Goal: Information Seeking & Learning: Learn about a topic

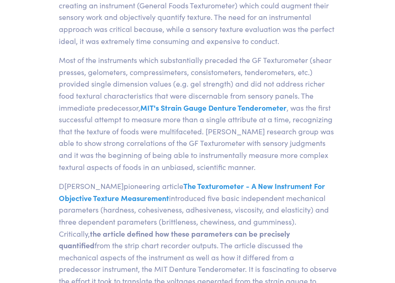
scroll to position [841, 0]
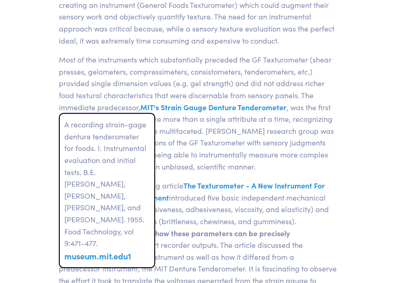
click at [153, 106] on span "MIT's Strain Gauge Denture Tenderometer" at bounding box center [213, 107] width 146 height 10
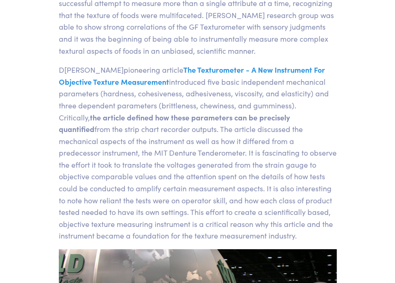
scroll to position [957, 0]
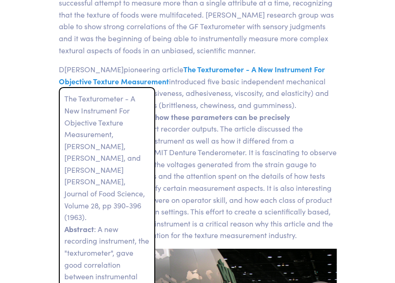
click at [272, 70] on span "The Texturometer - A New Instrument For Objective Texture Measurement" at bounding box center [192, 75] width 266 height 22
click at [189, 70] on span "The Texturometer - A New Instrument For Objective Texture Measurement" at bounding box center [192, 75] width 266 height 22
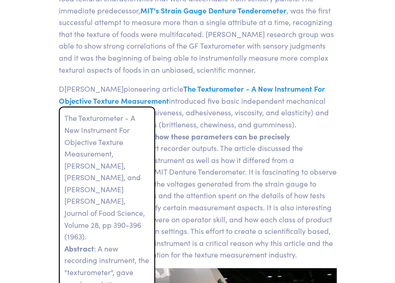
scroll to position [937, 0]
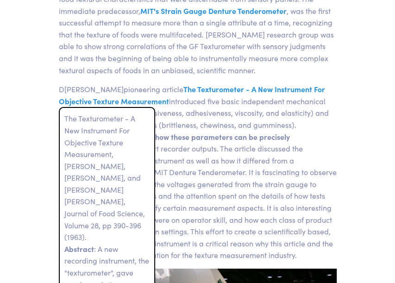
drag, startPoint x: 64, startPoint y: 202, endPoint x: 83, endPoint y: 224, distance: 28.9
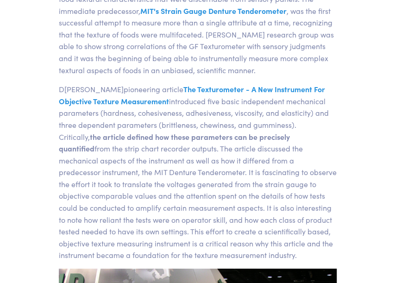
copy span "Journal of Food Science, Volume 28, pp 390-396 (1963)"
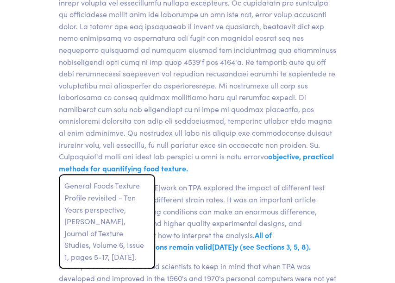
scroll to position [2480, 0]
drag, startPoint x: 111, startPoint y: 200, endPoint x: 109, endPoint y: 239, distance: 38.9
click at [109, 239] on span "General Foods Texture Profile revisited - Ten Years perspective, [PERSON_NAME],…" at bounding box center [107, 221] width 97 height 94
copy span "Journal of Texture Studies, Volume 6, Issue 1, pages 5-17, [DATE]."
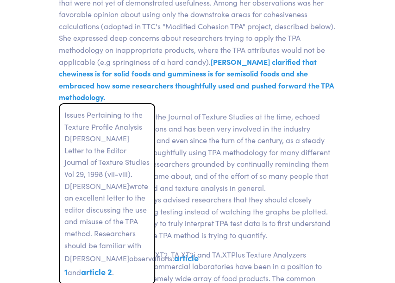
scroll to position [3592, 0]
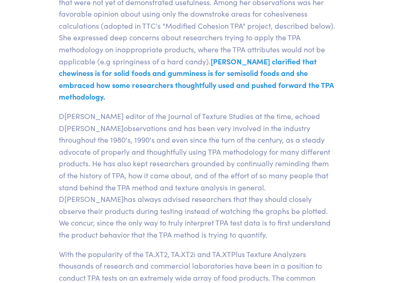
click at [336, 202] on p "D[PERSON_NAME] editor of the Journal of Texture Studies at the time, echoed D[P…" at bounding box center [197, 175] width 289 height 131
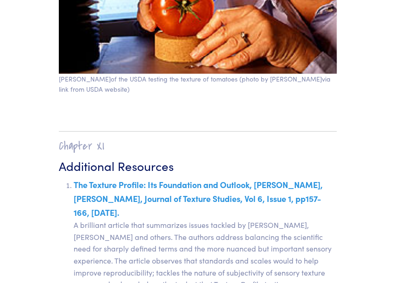
scroll to position [14292, 0]
